Goal: Task Accomplishment & Management: Manage account settings

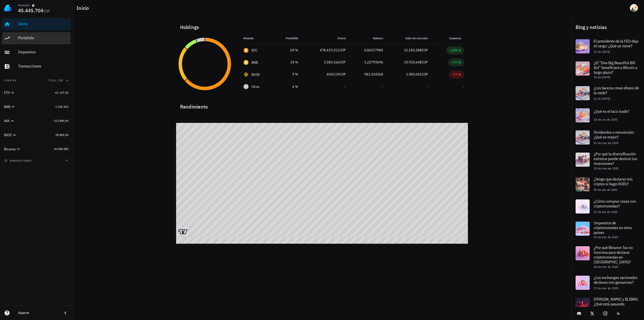
click at [31, 37] on div "Portafolio" at bounding box center [43, 37] width 50 height 5
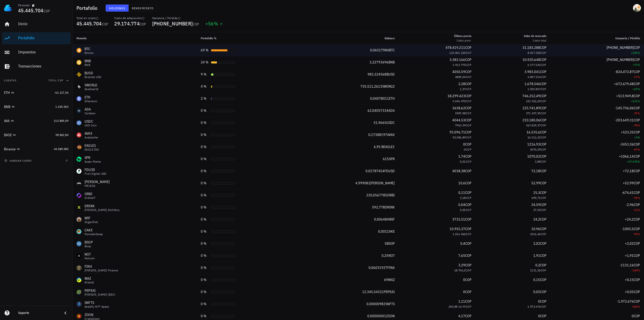
click at [222, 47] on td "69 %" at bounding box center [244, 50] width 95 height 12
click at [85, 50] on div "BTC" at bounding box center [88, 48] width 9 height 5
click at [214, 53] on div "69 %" at bounding box center [244, 50] width 87 height 5
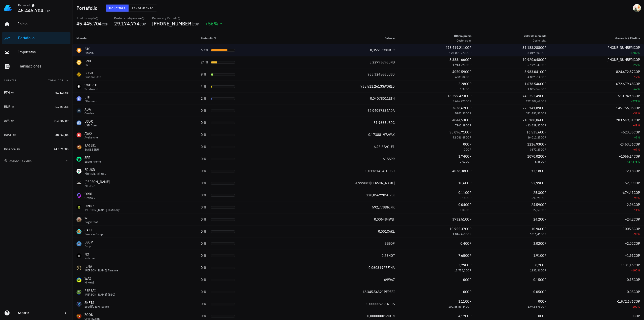
click at [214, 53] on div "69 %" at bounding box center [244, 50] width 87 height 5
click at [200, 55] on td "69 %" at bounding box center [244, 50] width 95 height 12
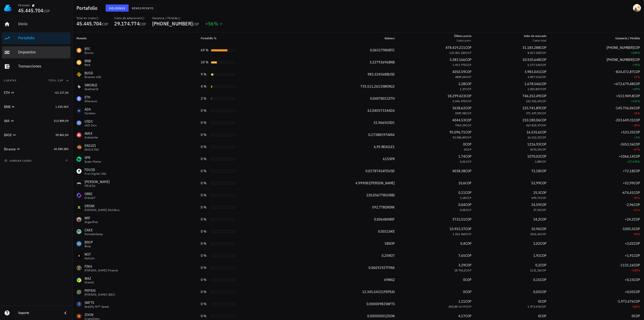
click at [39, 48] on div "Impuestos" at bounding box center [43, 52] width 50 height 11
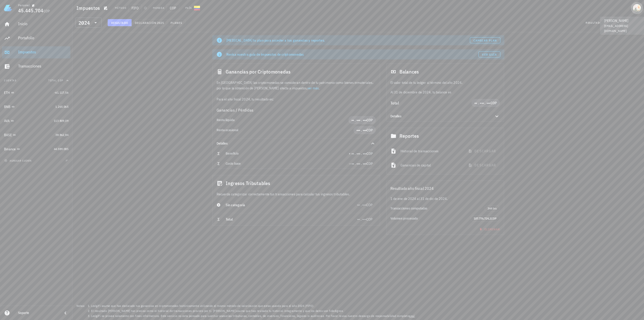
click at [639, 6] on div "avatar" at bounding box center [637, 8] width 8 height 8
click at [608, 73] on div "Salir" at bounding box center [621, 71] width 30 height 10
